Goal: Task Accomplishment & Management: Manage account settings

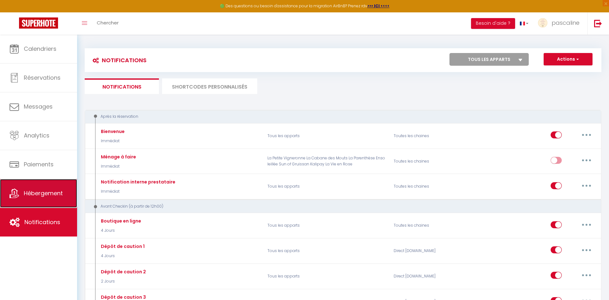
click at [29, 195] on span "Hébergement" at bounding box center [43, 193] width 39 height 8
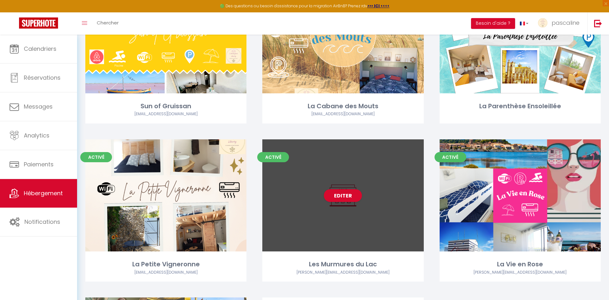
scroll to position [100, 0]
click at [340, 193] on link "Editer" at bounding box center [343, 195] width 38 height 13
select select "3"
select select "2"
select select "1"
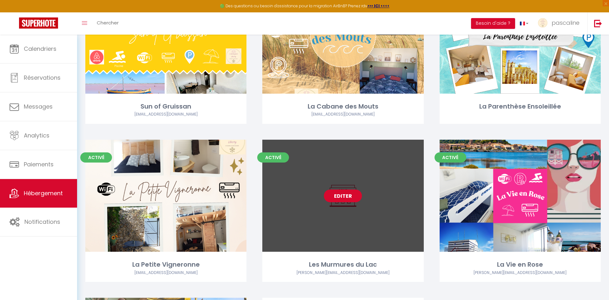
select select "1"
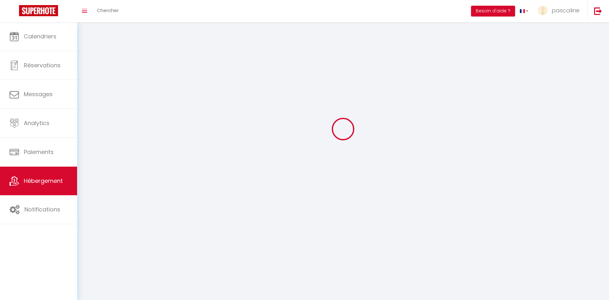
select select
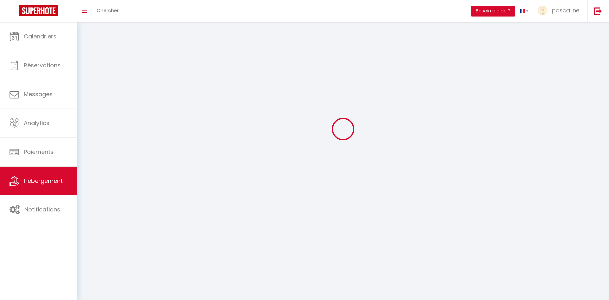
checkbox input "false"
select select
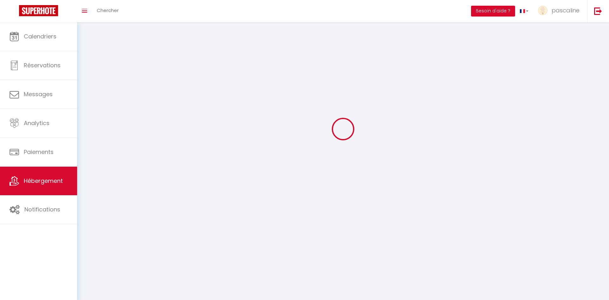
select select
select select "28"
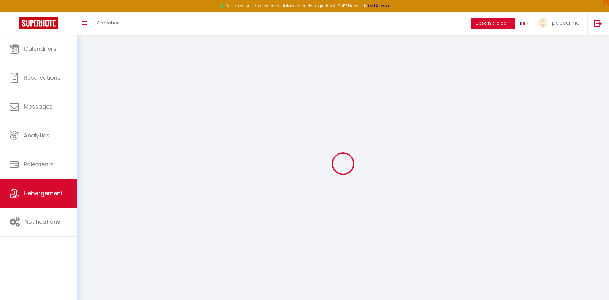
select select
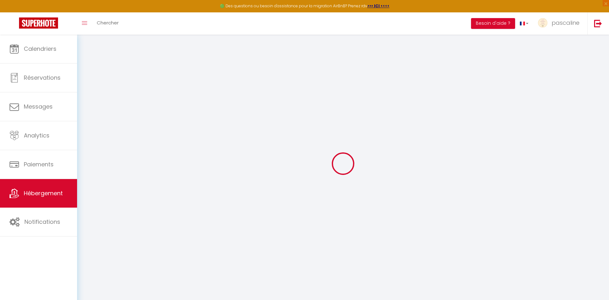
select select
checkbox input "false"
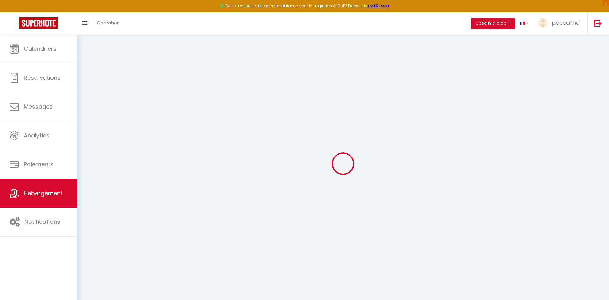
select select
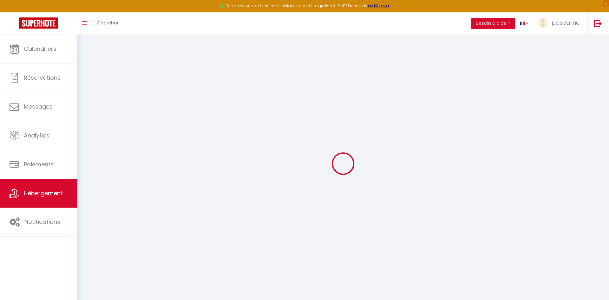
select select
checkbox input "false"
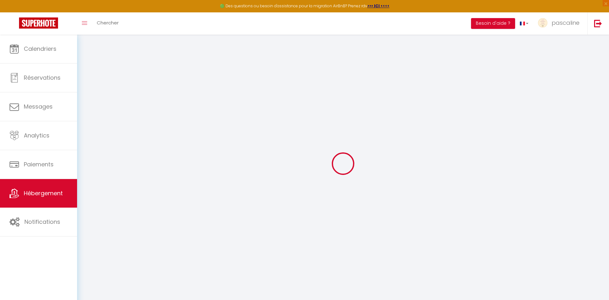
checkbox input "false"
select select
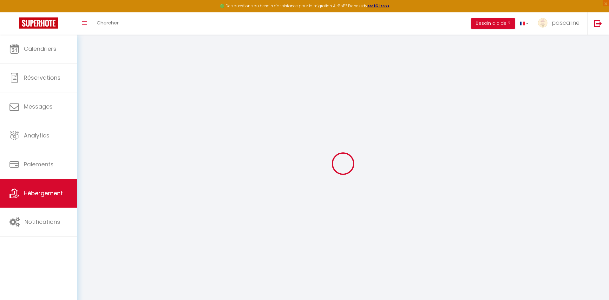
select select
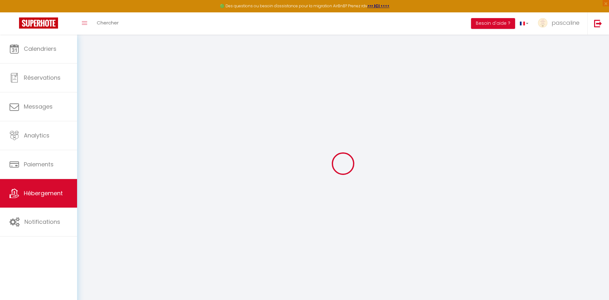
checkbox input "false"
select select
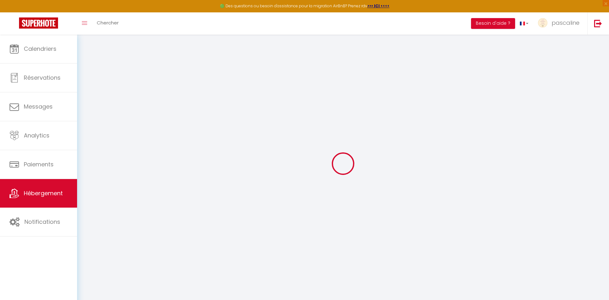
select select
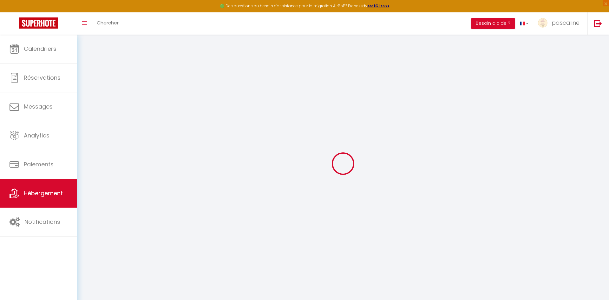
select select
checkbox input "false"
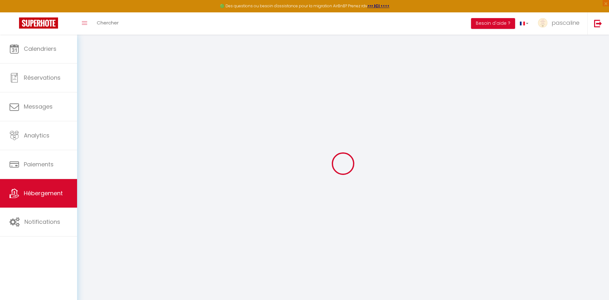
checkbox input "false"
select select
type input "Les Murmures du Lac"
type input "[PERSON_NAME]"
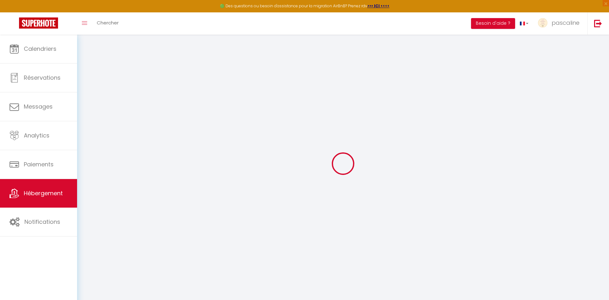
type input "Liaci"
type input "526 route du Grès"
type input "31480"
type input "Caubiac"
select select "5"
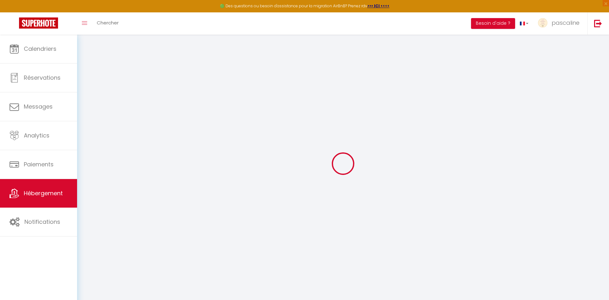
select select "1"
select select "2"
type input "48"
type input "50"
type input "500"
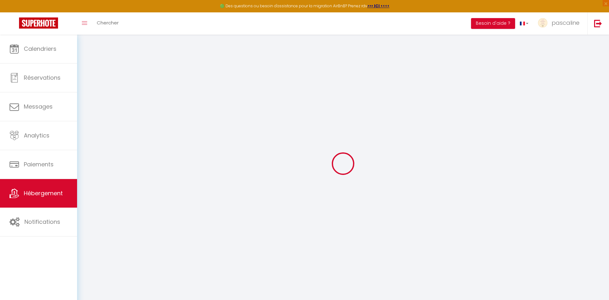
select select
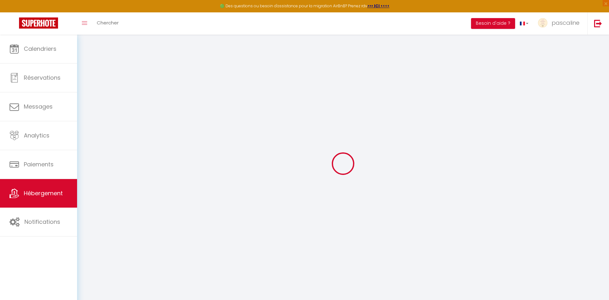
select select
type input "Résidence du [GEOGRAPHIC_DATA]"
type input "11700"
type input "Azille"
type input "[PERSON_NAME][EMAIL_ADDRESS][DOMAIN_NAME]"
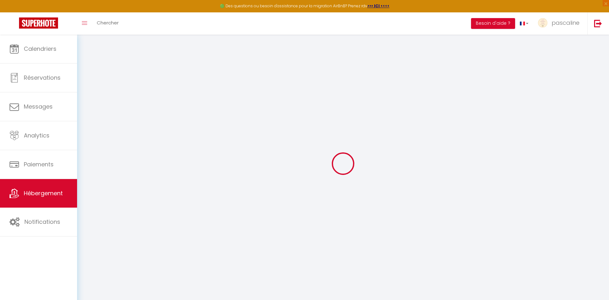
select select "16108"
checkbox input "false"
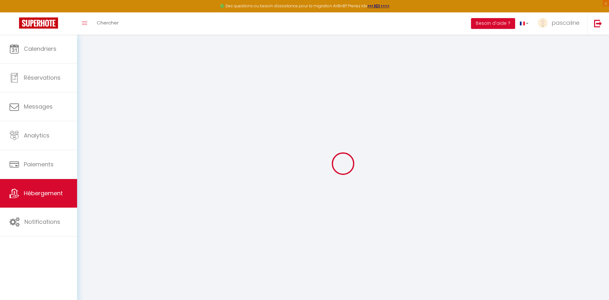
type input "50"
type input "0"
select select
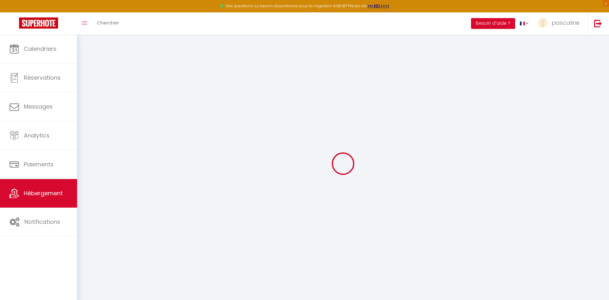
select select
checkbox input "false"
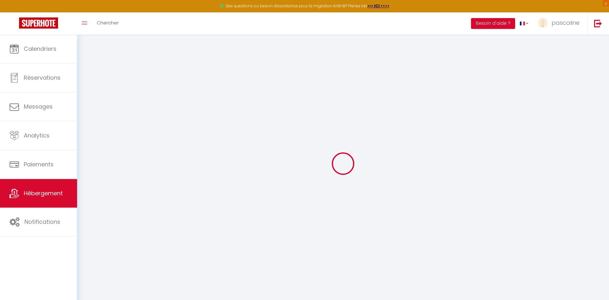
checkbox input "false"
select select
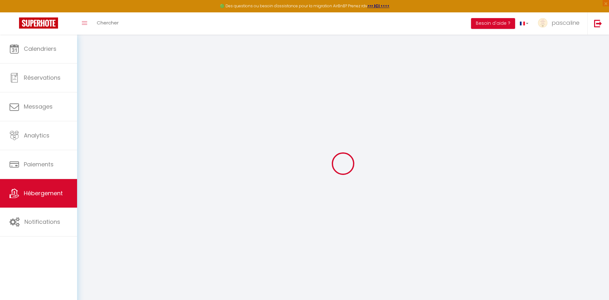
select select
checkbox input "false"
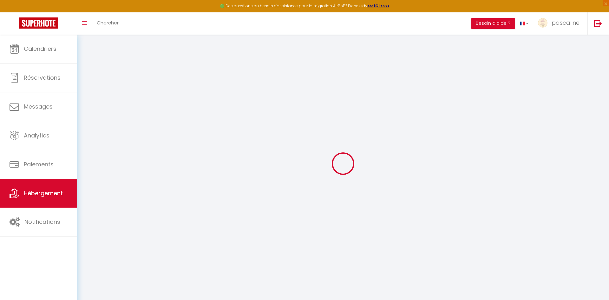
checkbox input "false"
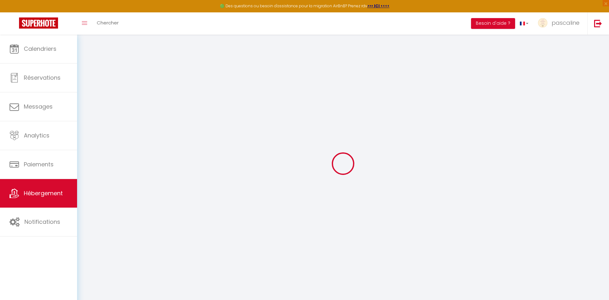
checkbox input "false"
select select "16:00"
select select "23:45"
select select "10:00"
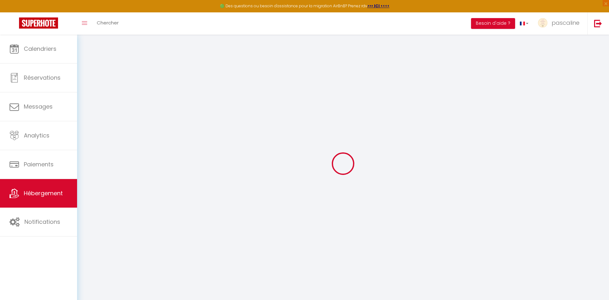
select select "30"
select select "120"
select select "18:00"
checkbox input "false"
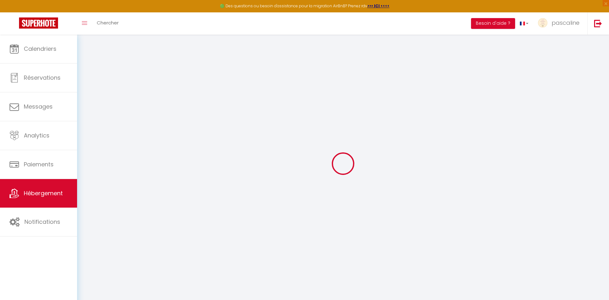
checkbox input "false"
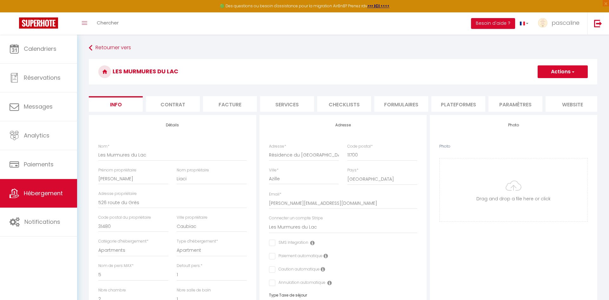
checkbox input "false"
click at [501, 197] on input "Photo" at bounding box center [514, 189] width 148 height 63
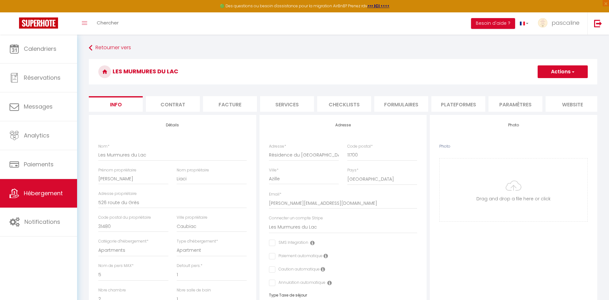
type input "C:\fakepath\Beige and Green Photo Collage Food Instagram Post .png"
